Goal: Transaction & Acquisition: Purchase product/service

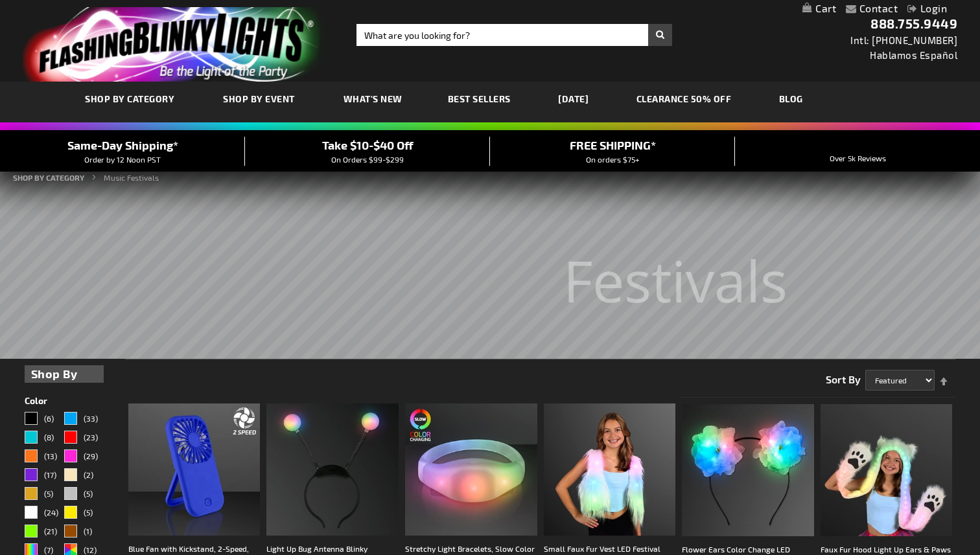
scroll to position [389, 0]
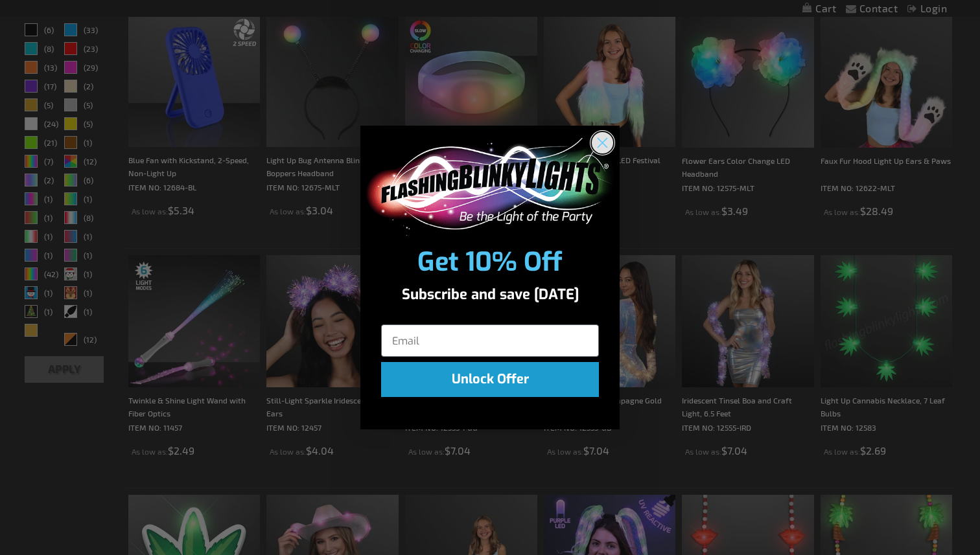
click at [604, 145] on icon "Close dialog" at bounding box center [602, 143] width 9 height 9
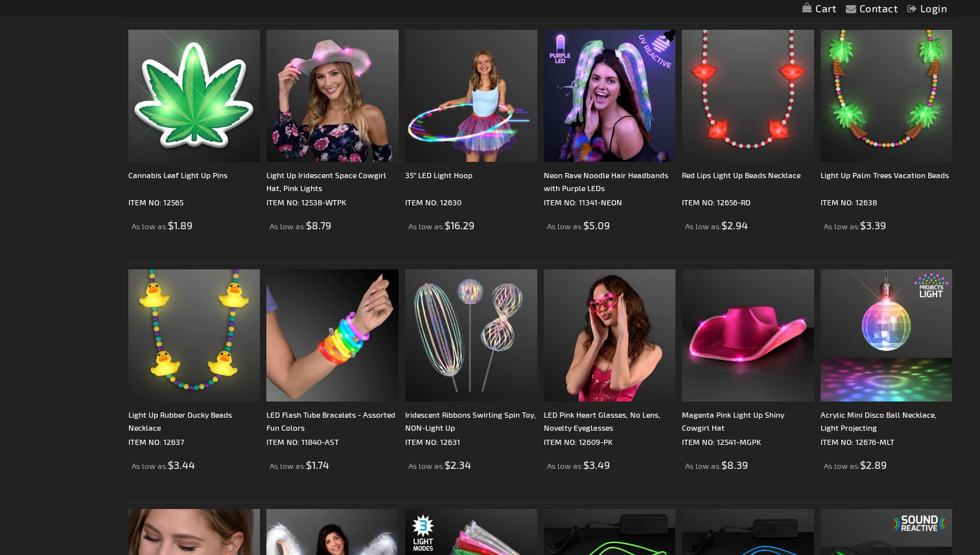
scroll to position [855, 0]
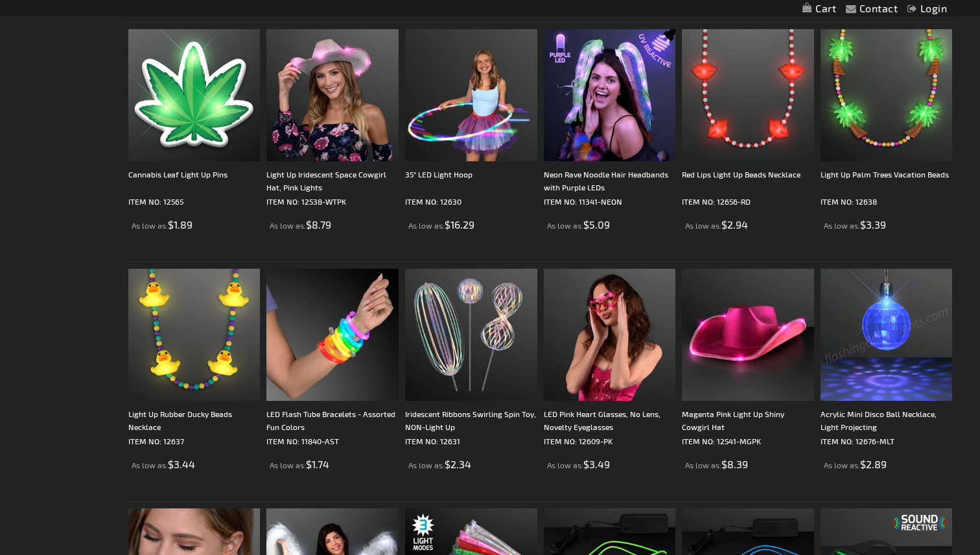
click at [885, 308] on img at bounding box center [886, 335] width 132 height 132
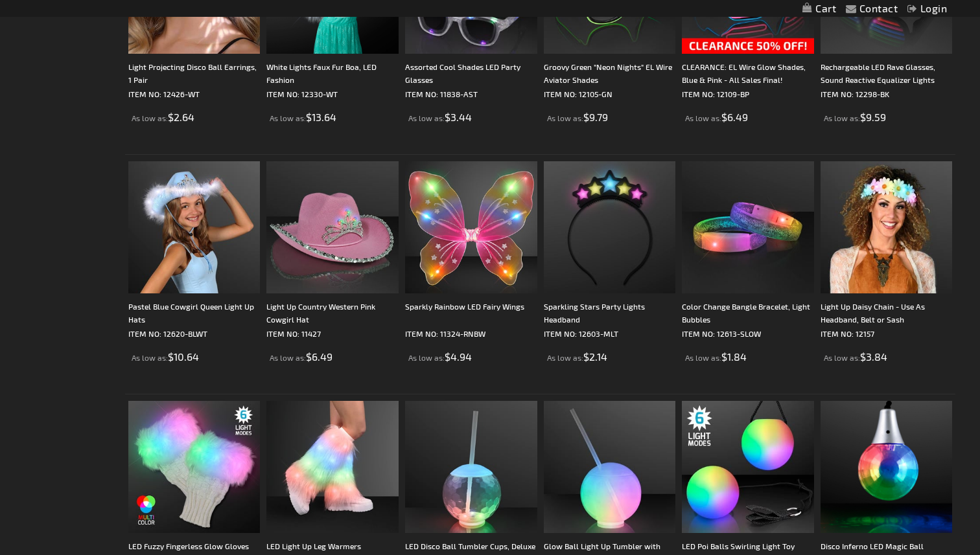
scroll to position [1448, 0]
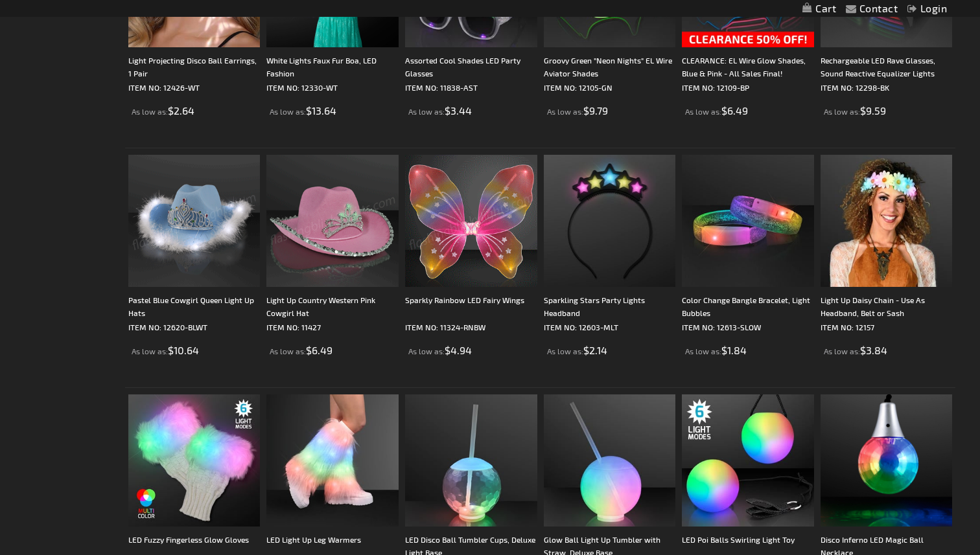
click at [466, 225] on img at bounding box center [471, 221] width 132 height 132
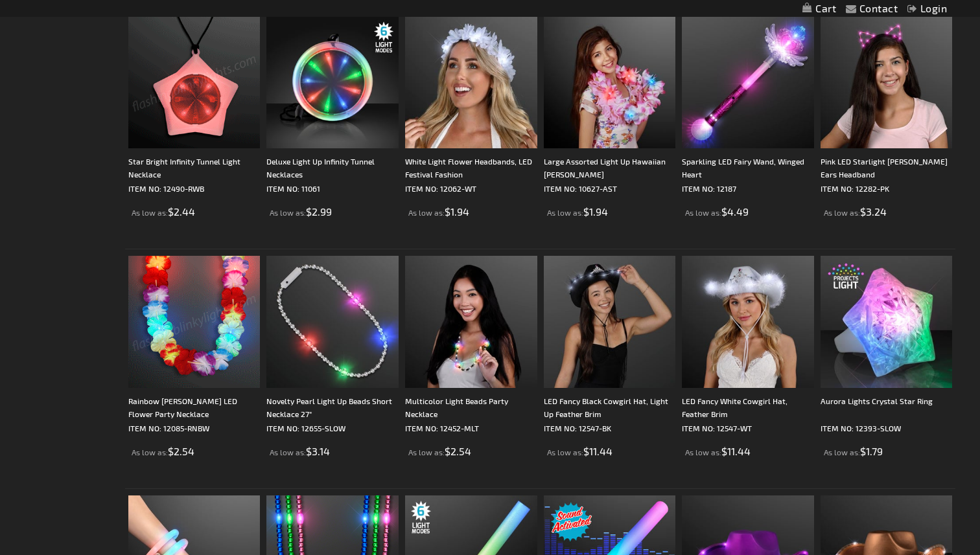
scroll to position [2229, 0]
